Goal: Transaction & Acquisition: Subscribe to service/newsletter

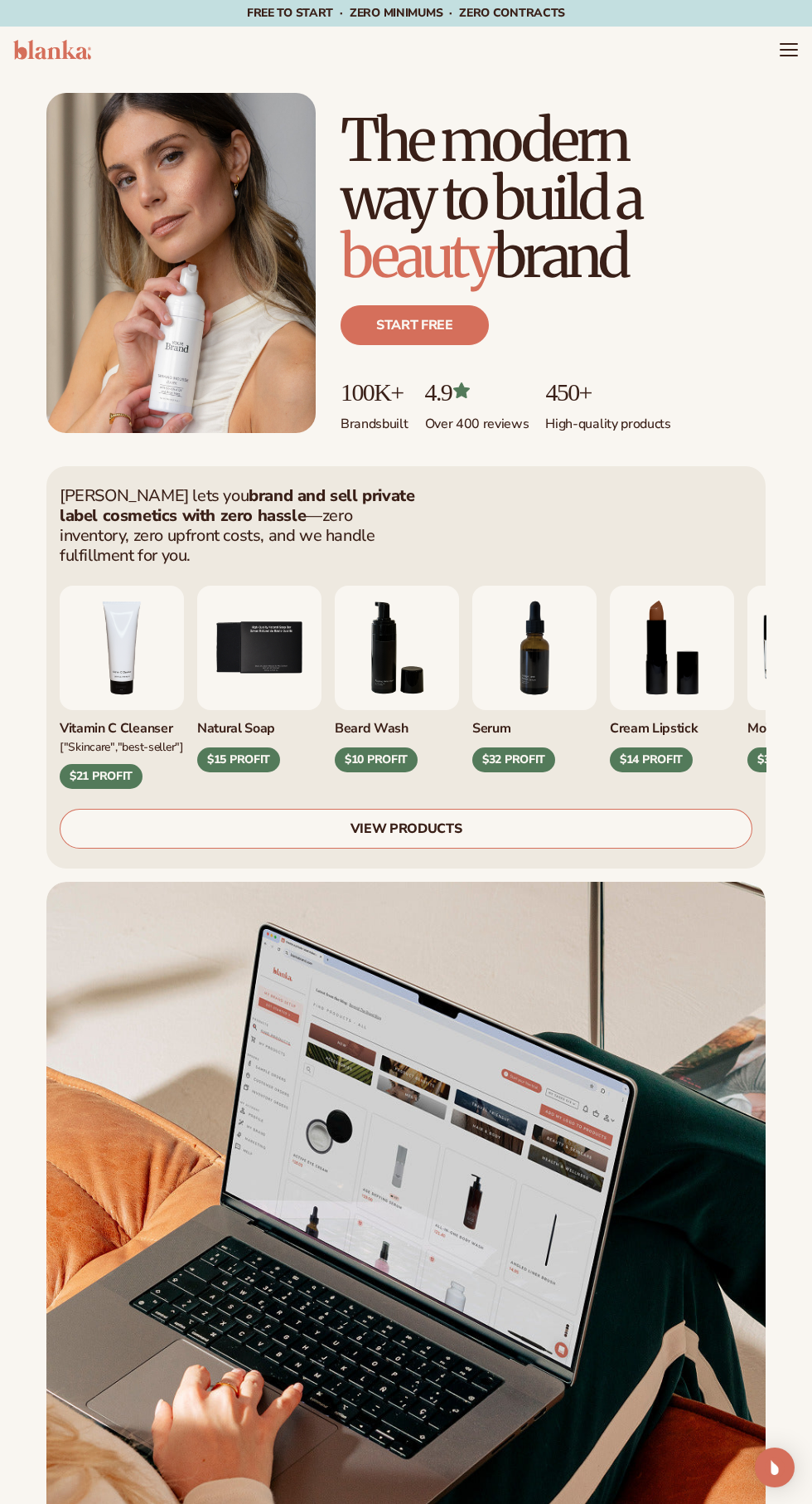
click at [375, 310] on link "Start free" at bounding box center [414, 325] width 148 height 40
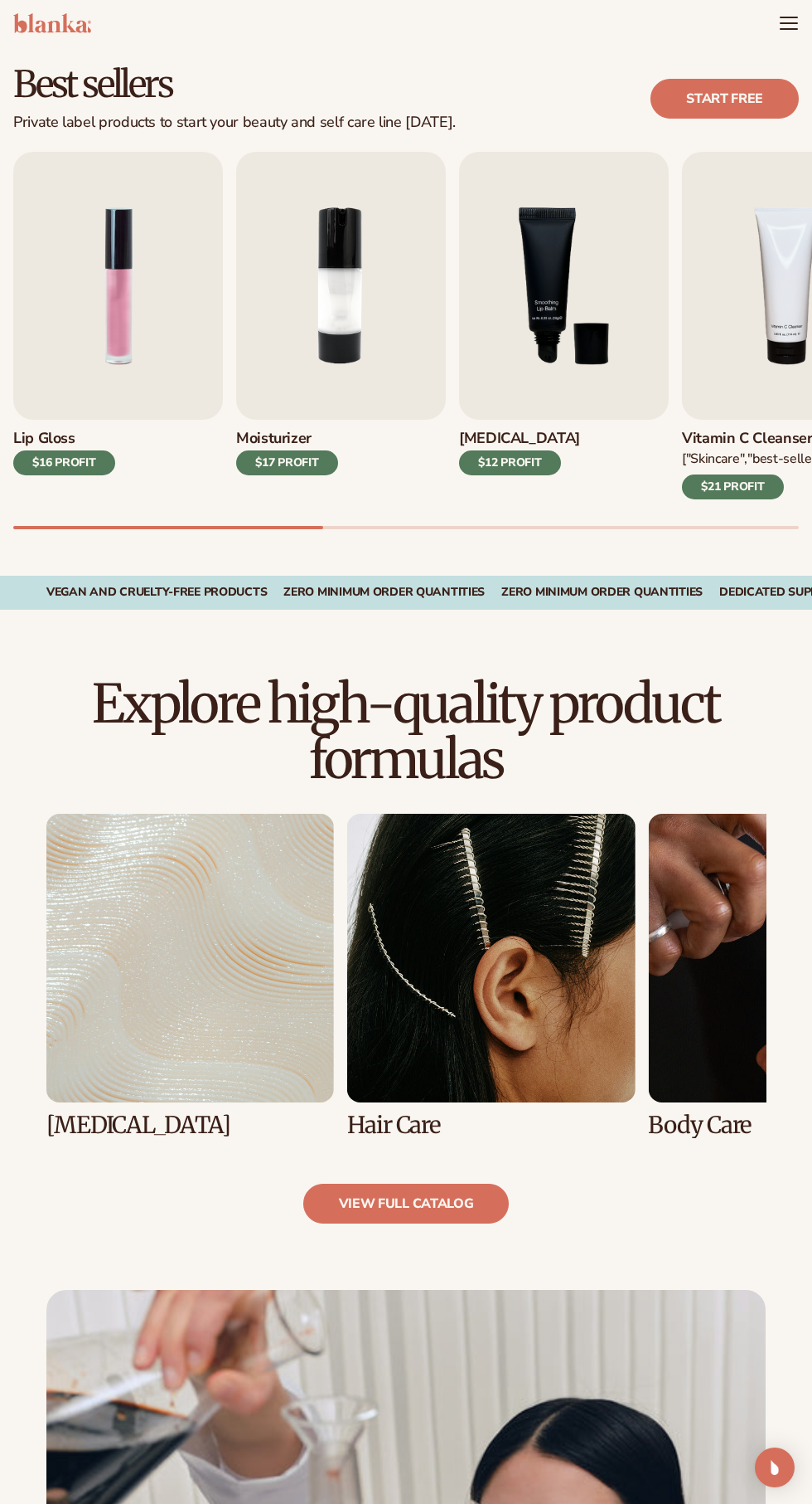
scroll to position [406, 0]
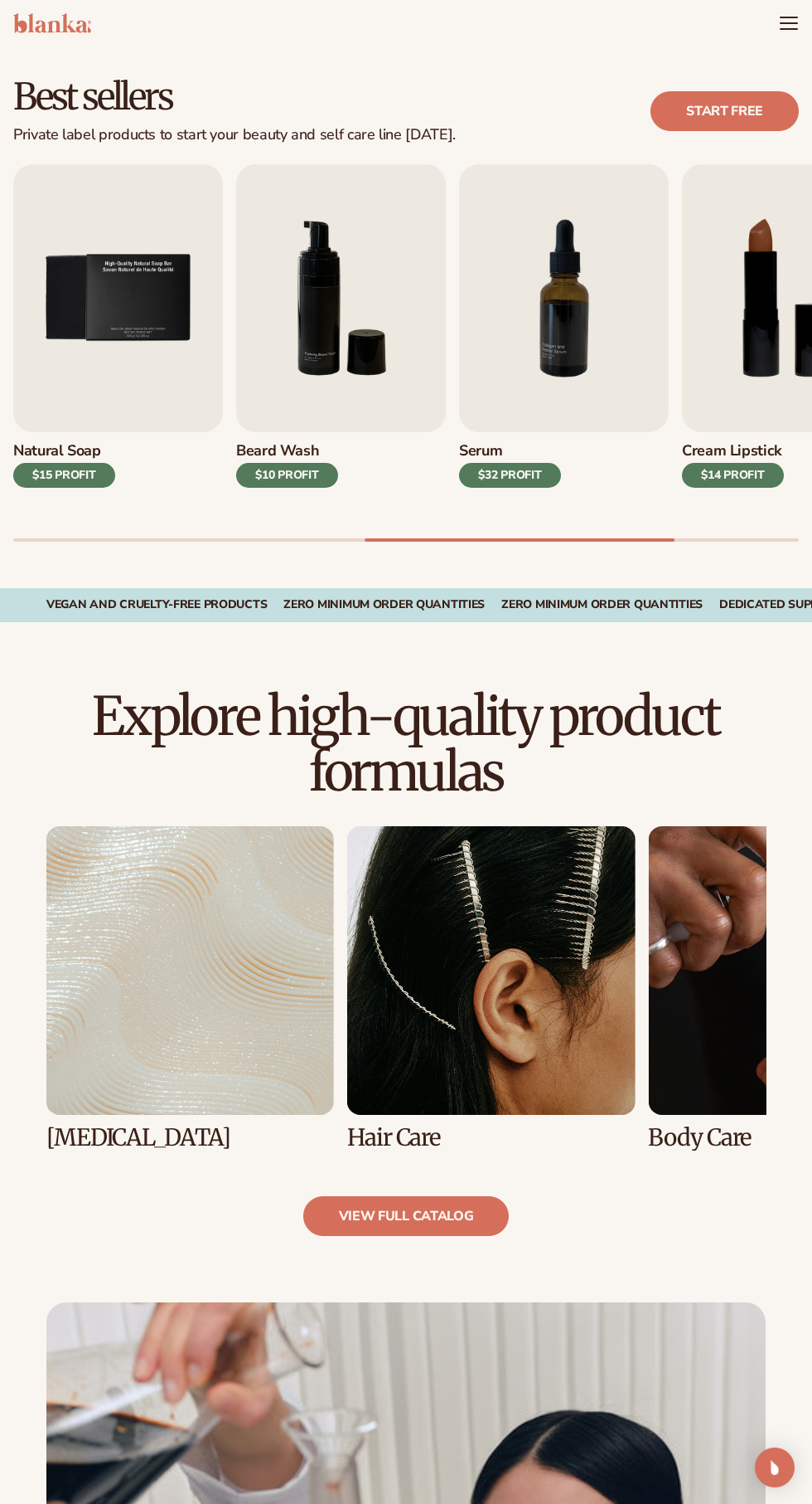
click at [199, 186] on img "5 / 9" at bounding box center [118, 298] width 210 height 268
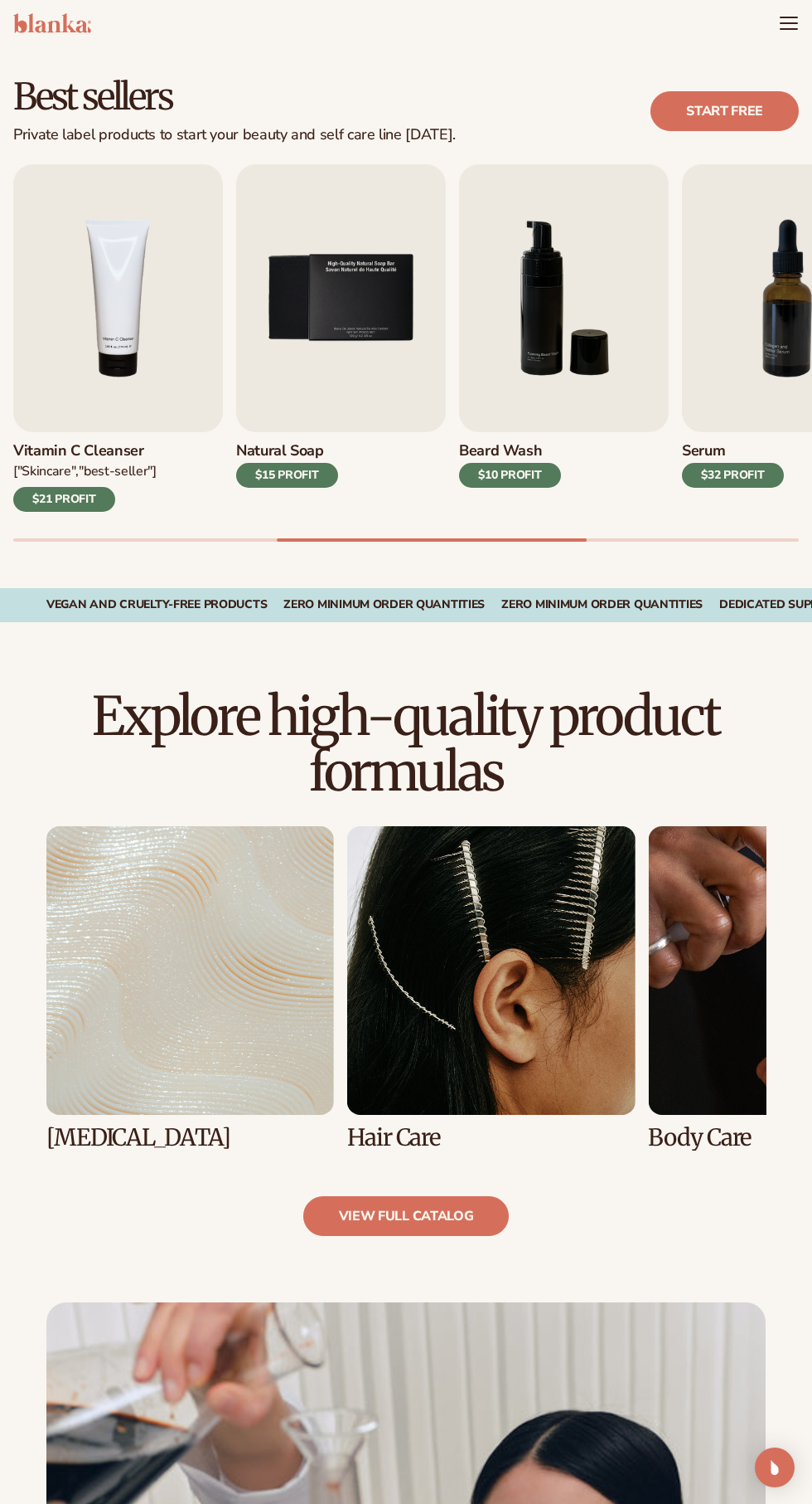
click at [508, 211] on img "6 / 9" at bounding box center [564, 298] width 210 height 268
click at [471, 428] on img "6 / 9" at bounding box center [564, 298] width 210 height 268
click at [502, 339] on img "6 / 9" at bounding box center [564, 298] width 210 height 268
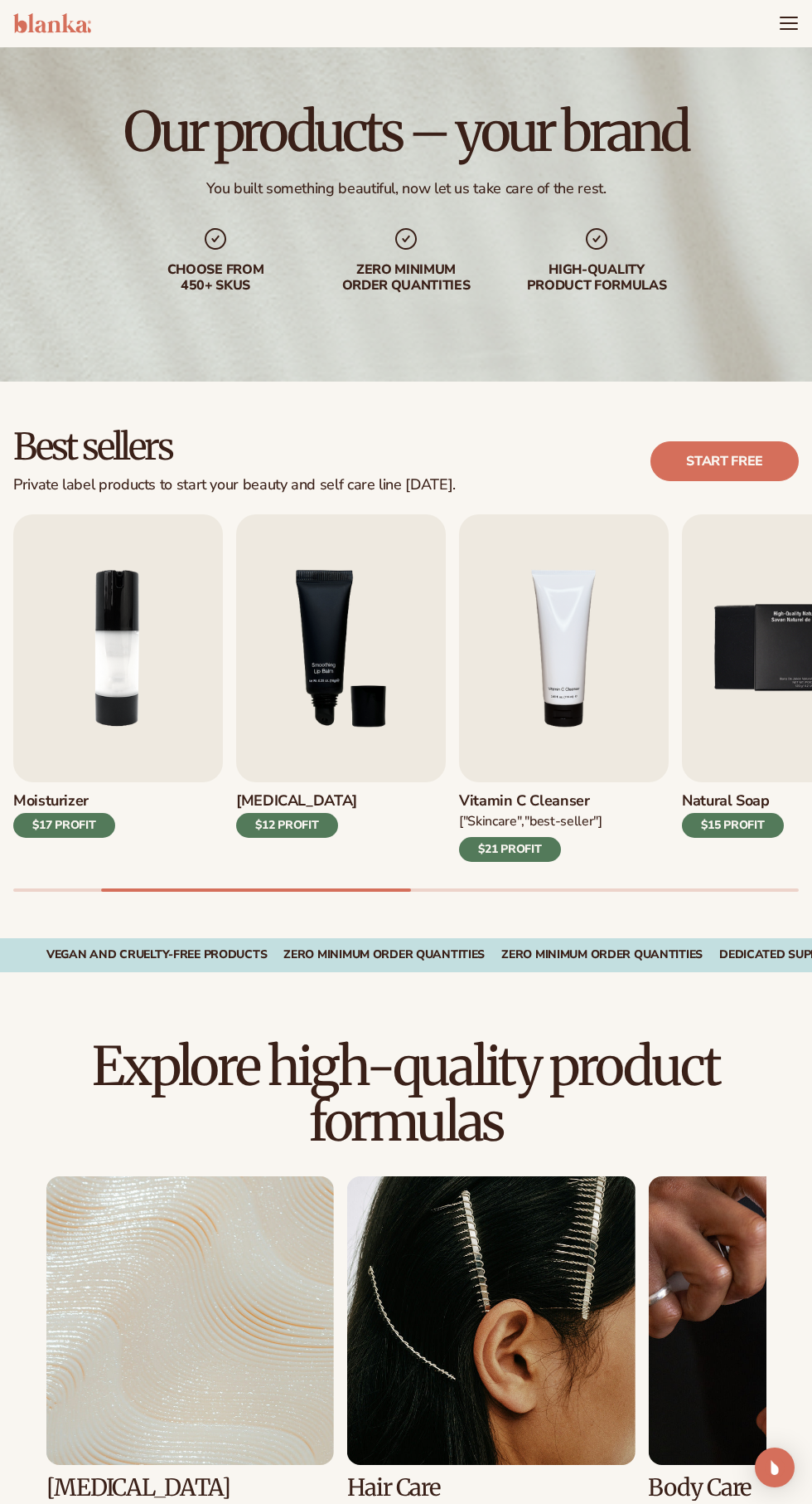
scroll to position [52, 0]
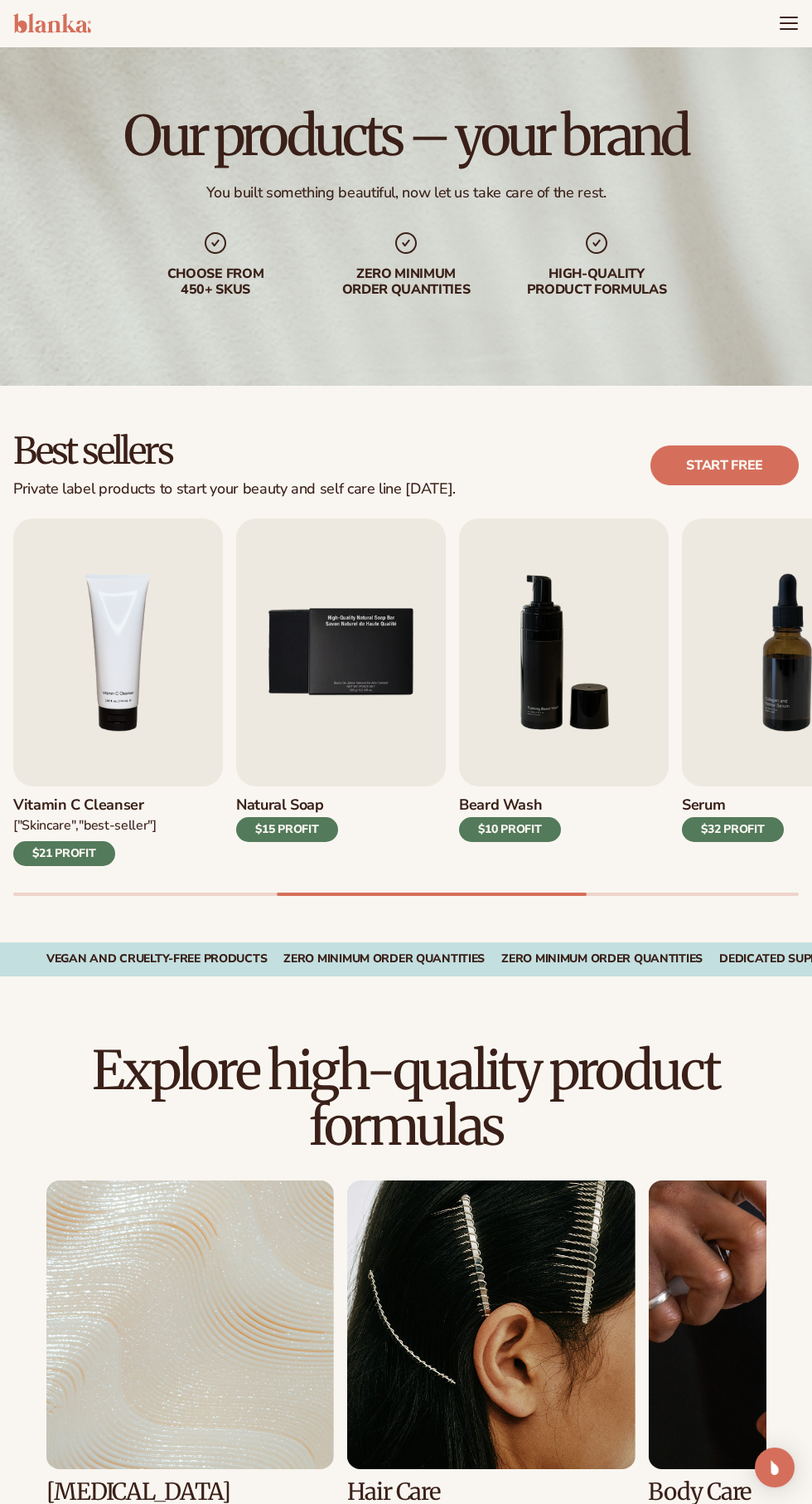
click at [566, 777] on img "6 / 9" at bounding box center [564, 652] width 210 height 268
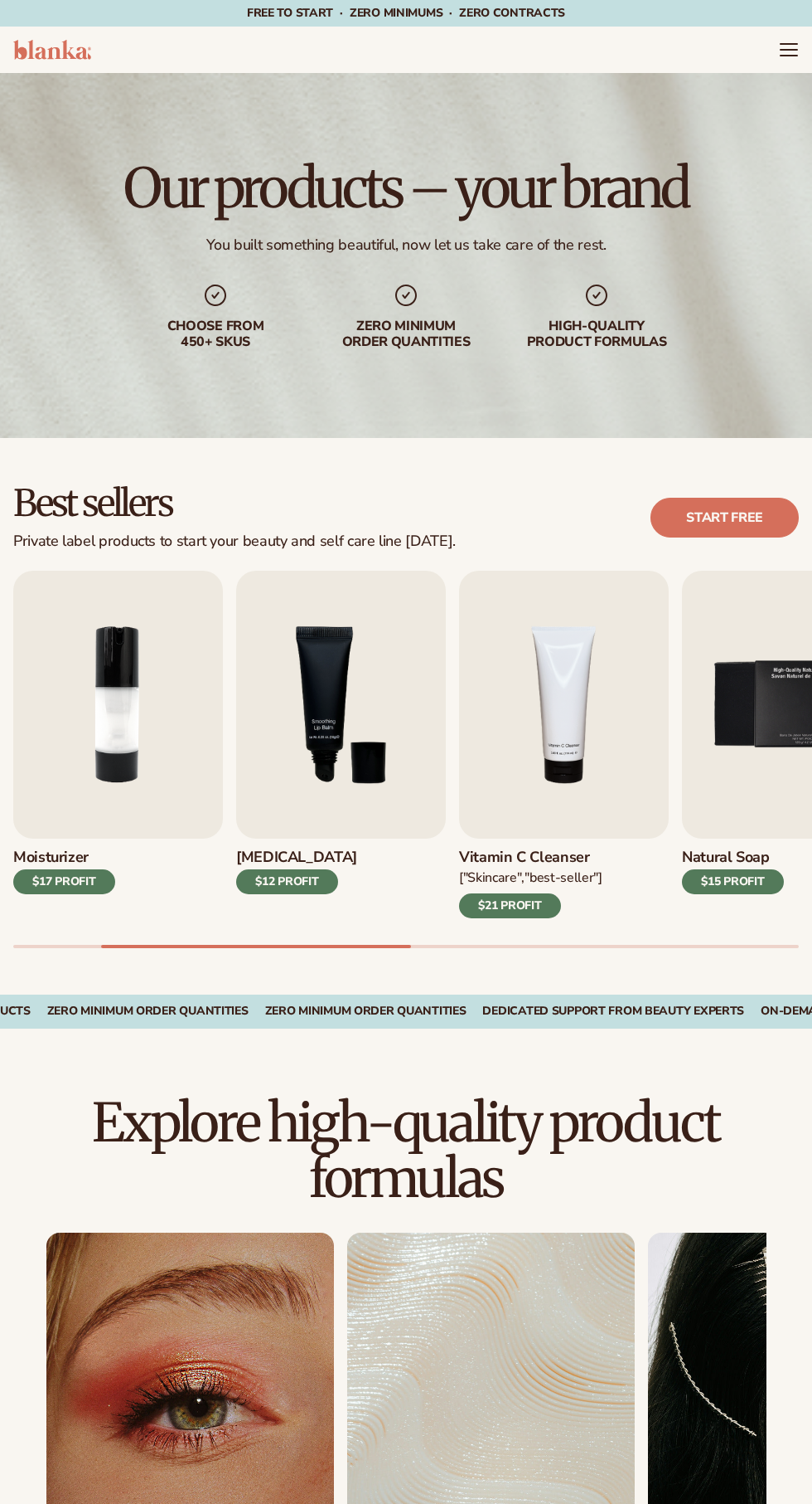
scroll to position [3, 0]
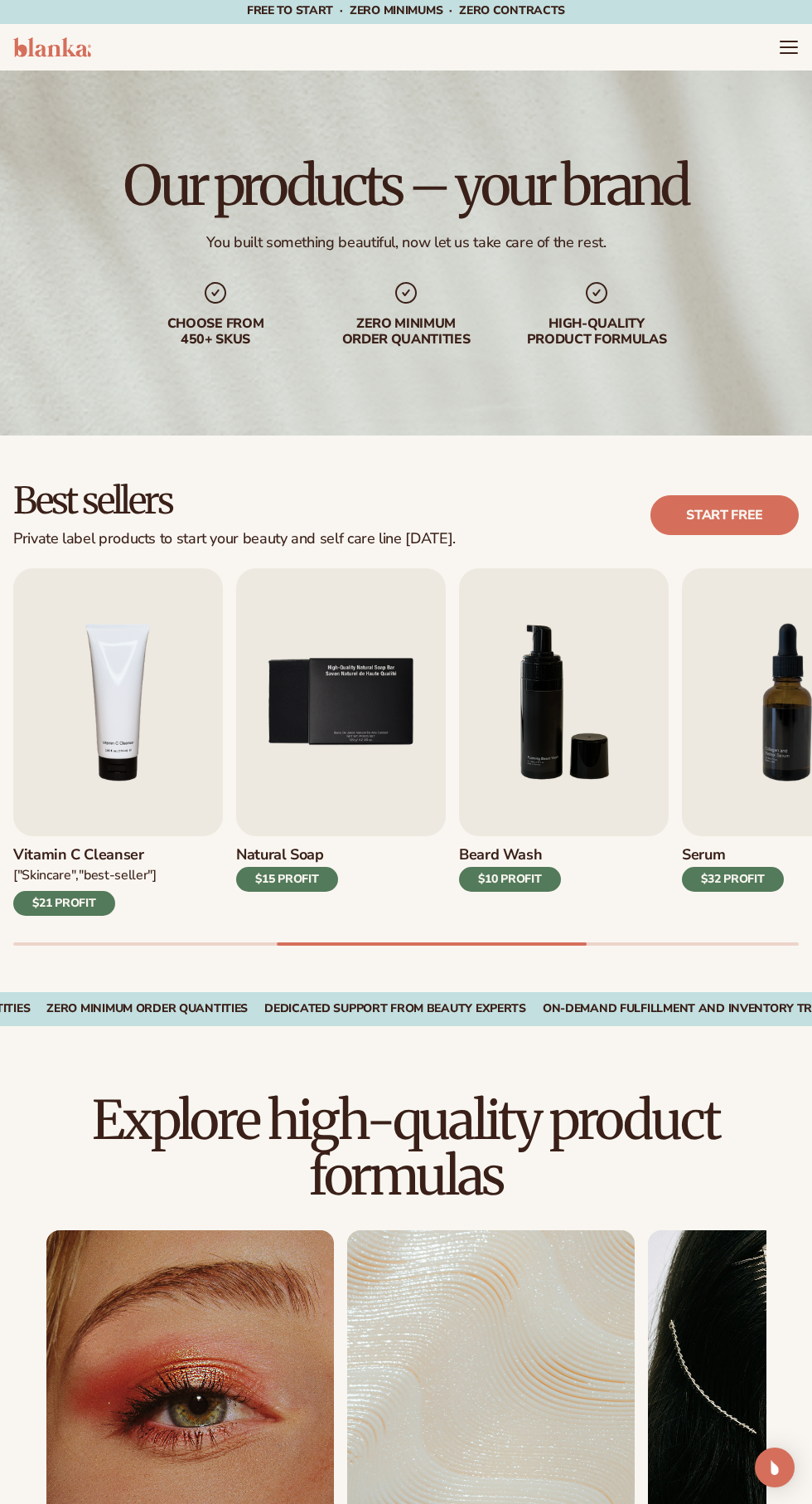
click at [707, 517] on link "Start free" at bounding box center [724, 515] width 148 height 40
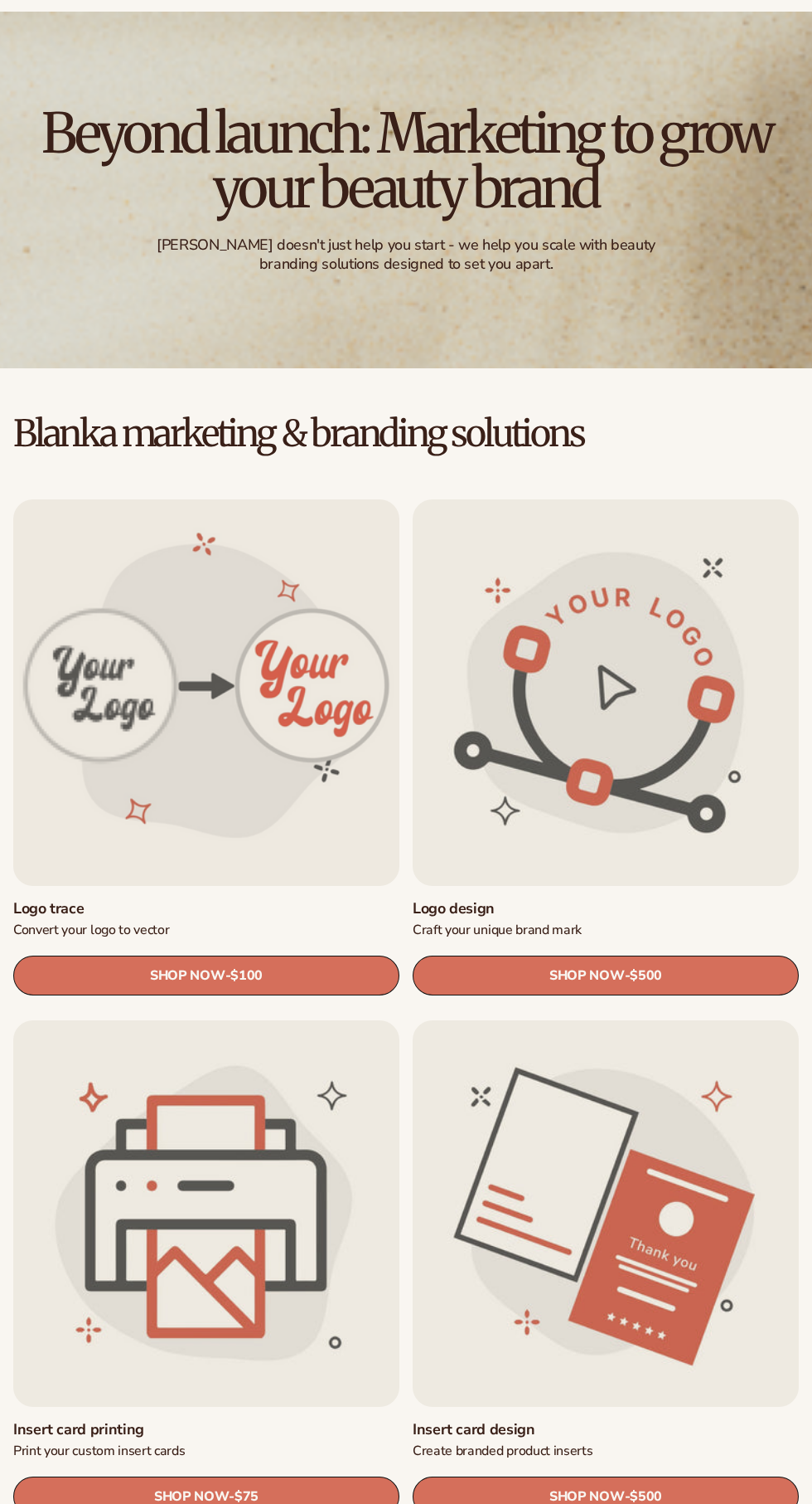
scroll to position [277, 0]
